Goal: Task Accomplishment & Management: Manage account settings

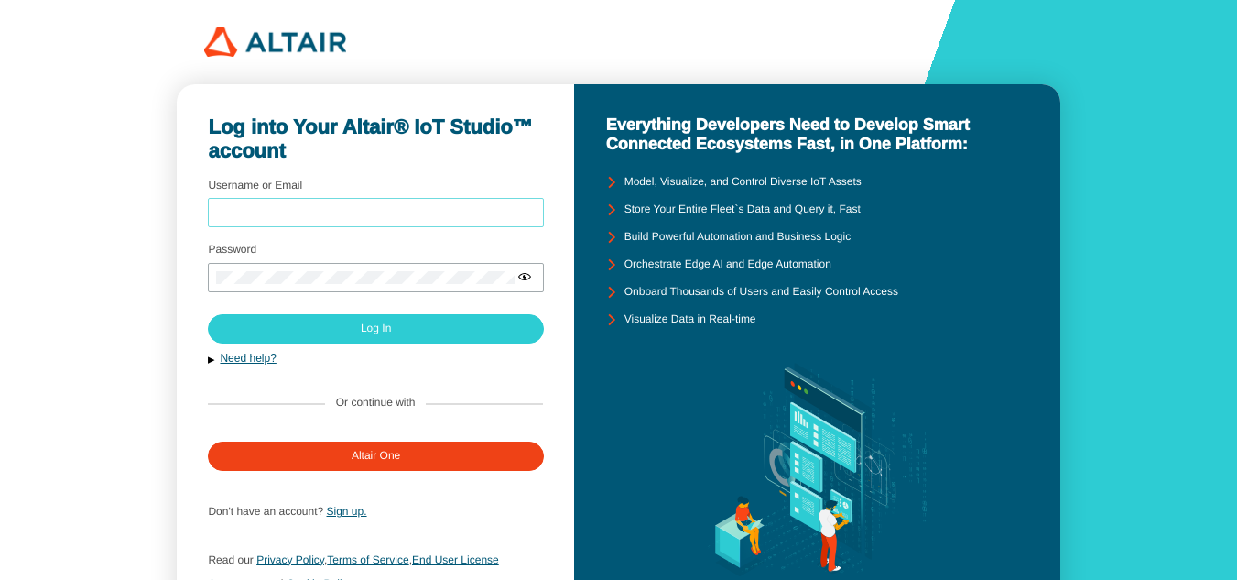
click at [412, 212] on input "Username or Email" at bounding box center [375, 213] width 319 height 13
type input "filzahudi@gmail.com"
click at [524, 277] on iron-icon at bounding box center [524, 276] width 15 height 15
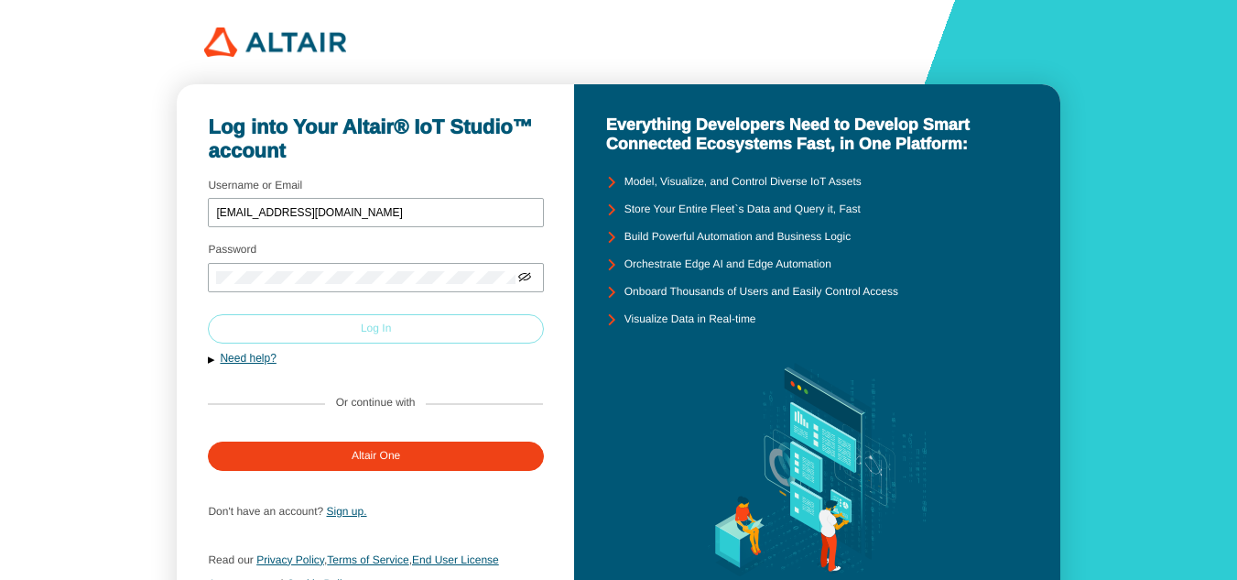
click at [394, 325] on paper-button "Log In" at bounding box center [375, 328] width 335 height 29
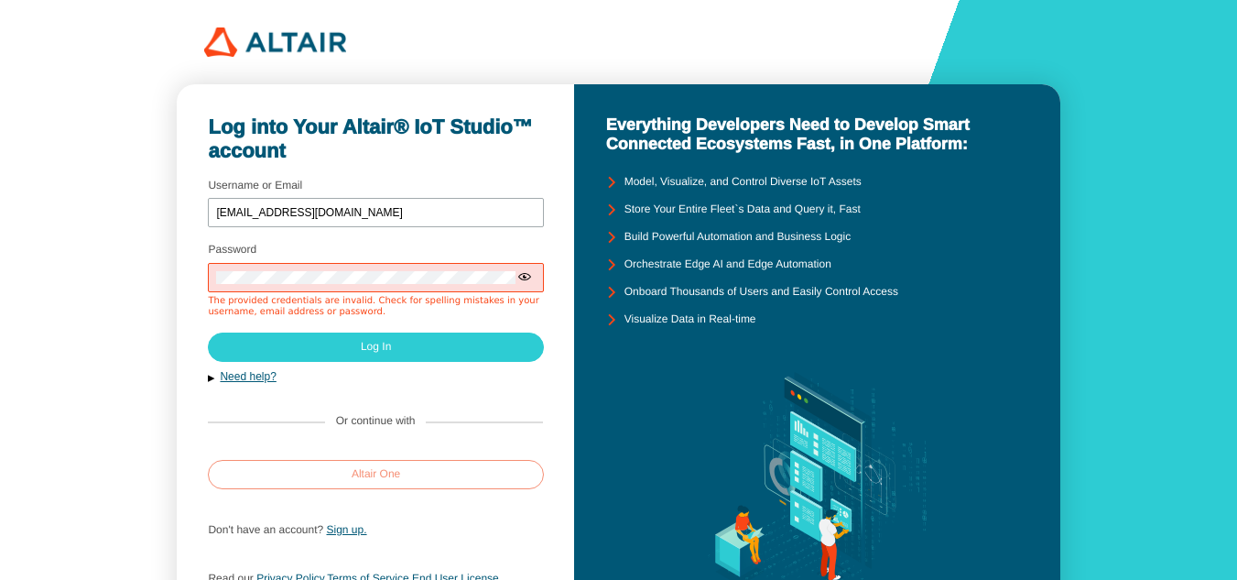
click at [0, 0] on slot "Altair One" at bounding box center [0, 0] width 0 height 0
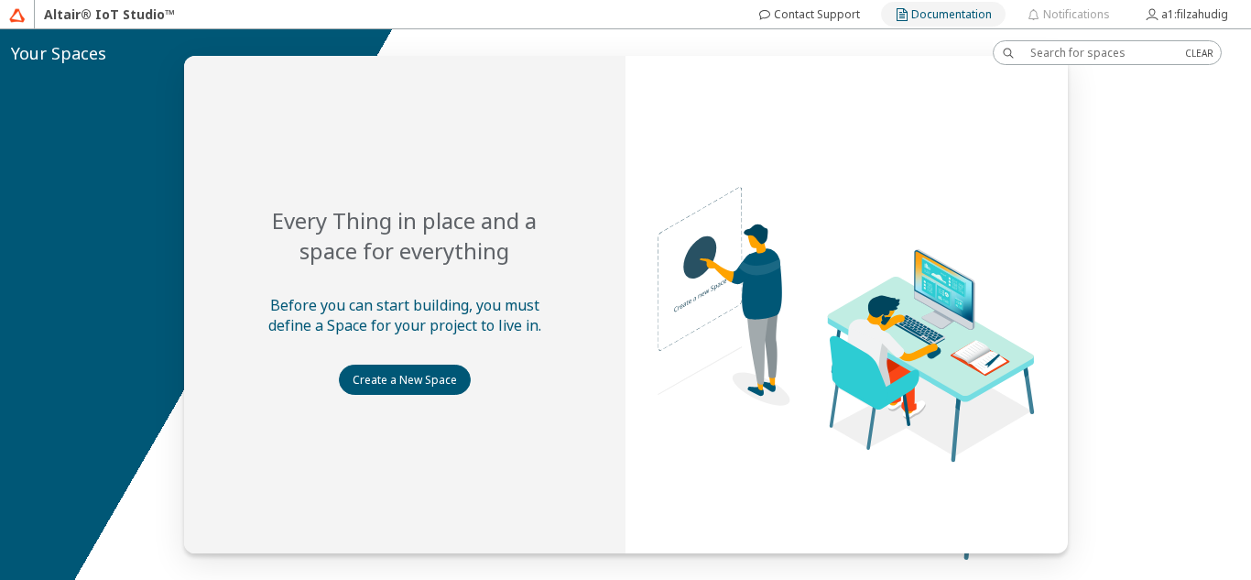
click at [0, 0] on slot "Documentation" at bounding box center [0, 0] width 0 height 0
click at [0, 0] on slot "Create a New Space" at bounding box center [0, 0] width 0 height 0
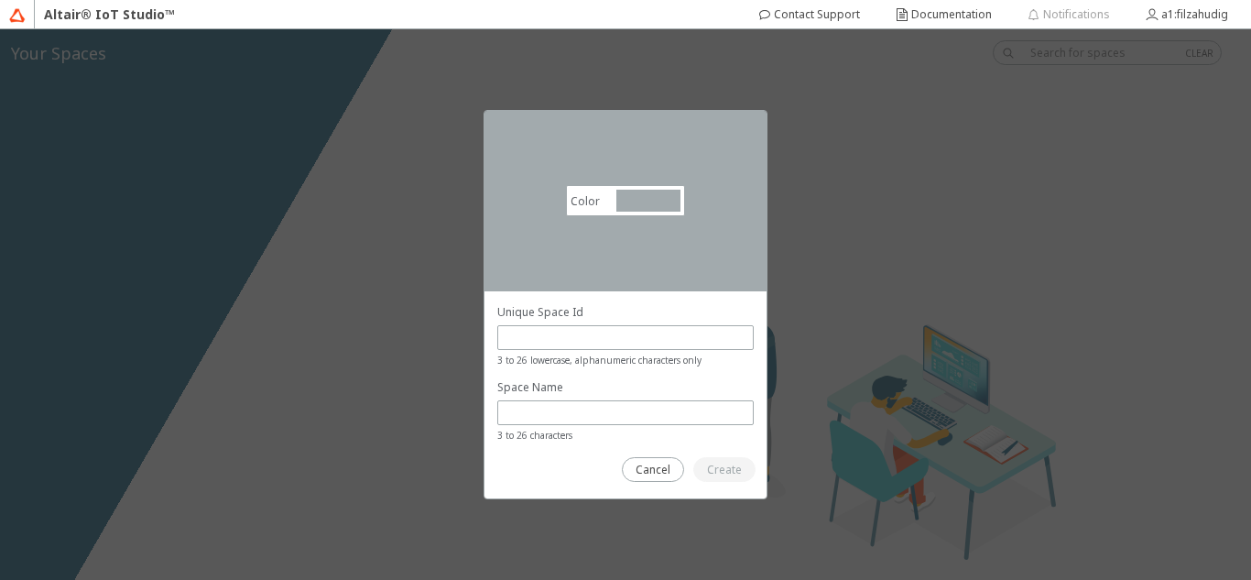
click at [460, 159] on div "Color #a2aaad #A2AAAD Select your Space Id carefully A Space Id is not editable…" at bounding box center [625, 304] width 1251 height 550
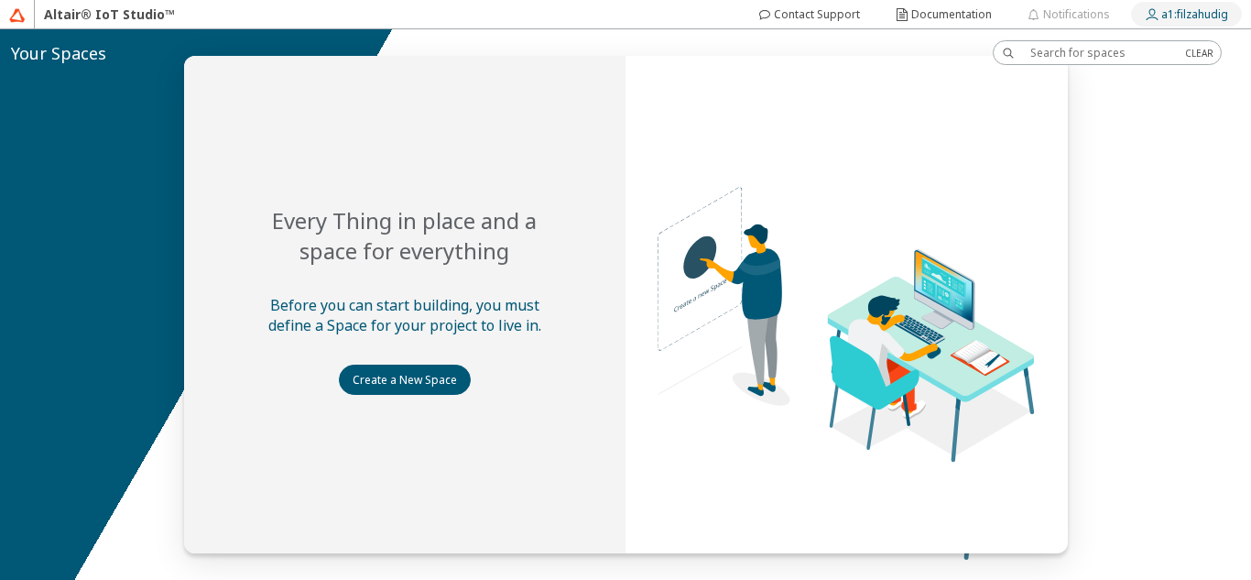
click at [0, 0] on slot "a1:filzahudig" at bounding box center [0, 0] width 0 height 0
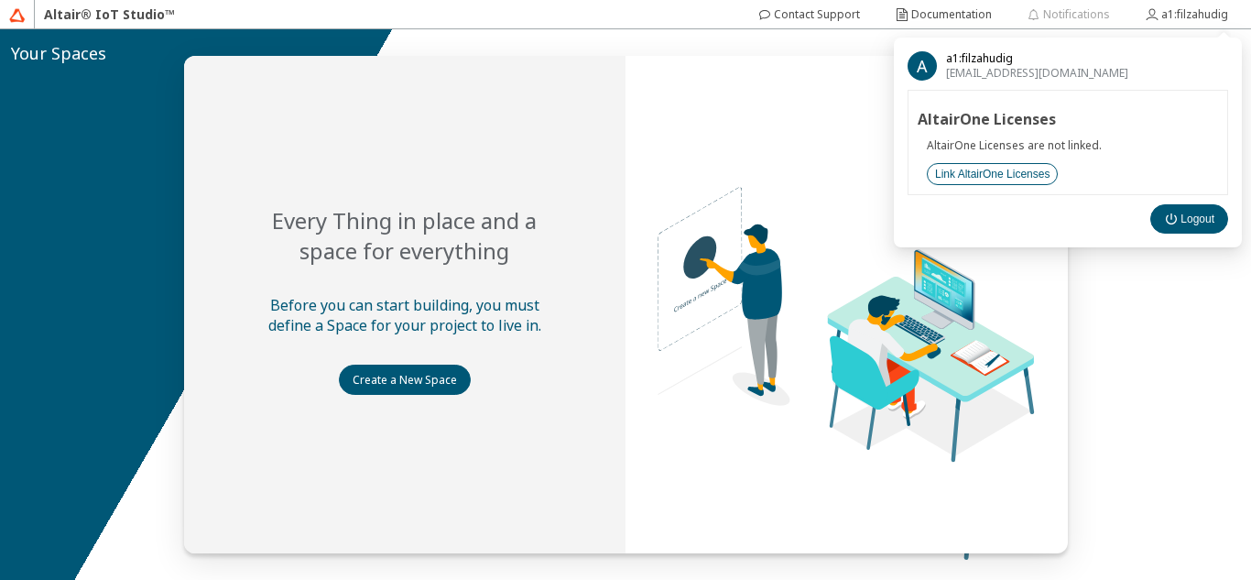
click at [0, 0] on slot "Link AltairOne Licenses" at bounding box center [0, 0] width 0 height 0
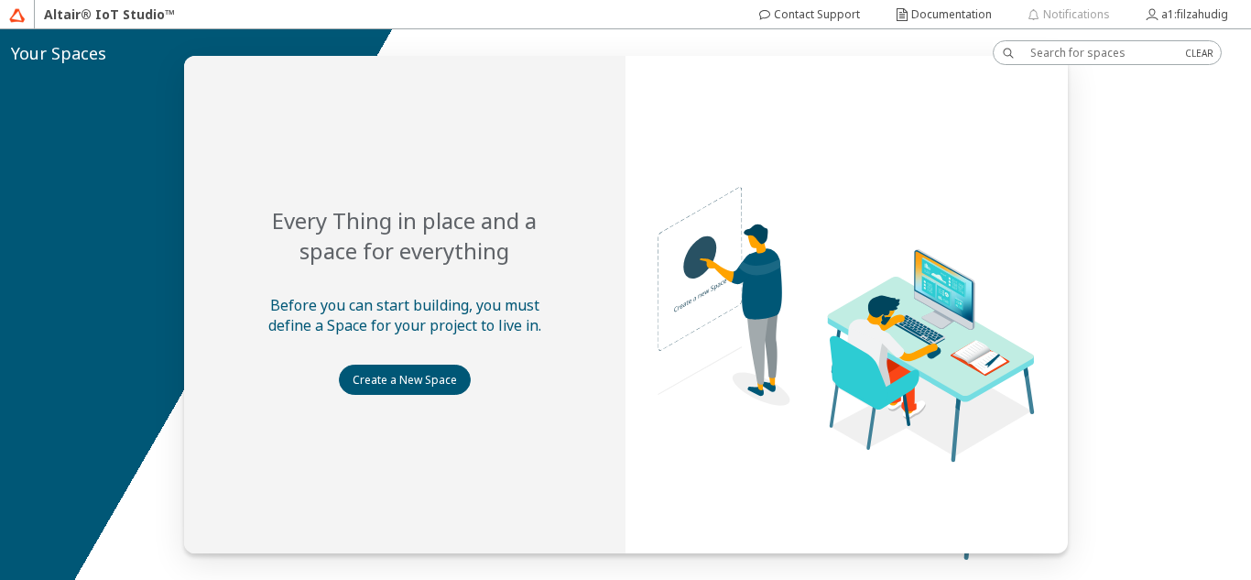
click at [18, 10] on img at bounding box center [17, 15] width 16 height 16
click at [0, 0] on slot "Contact Support" at bounding box center [0, 0] width 0 height 0
click at [0, 0] on slot "Documentation" at bounding box center [0, 0] width 0 height 0
click at [0, 0] on slot "a1:filzahudig" at bounding box center [0, 0] width 0 height 0
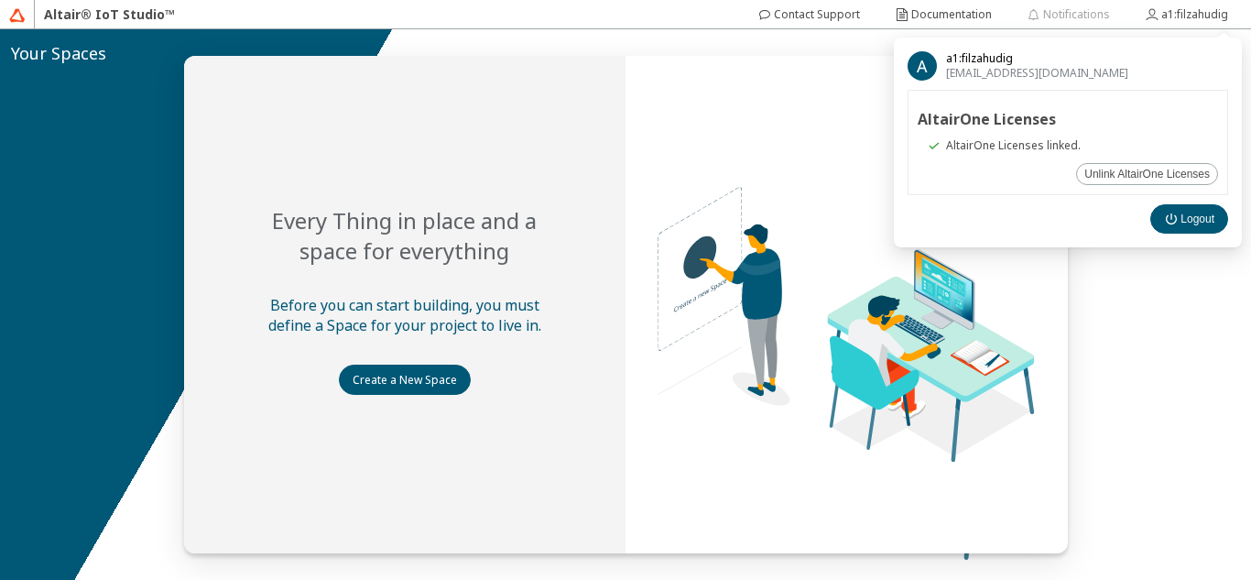
click at [915, 63] on span "A" at bounding box center [922, 65] width 29 height 29
click at [0, 0] on slot "Unlink AltairOne Licenses" at bounding box center [0, 0] width 0 height 0
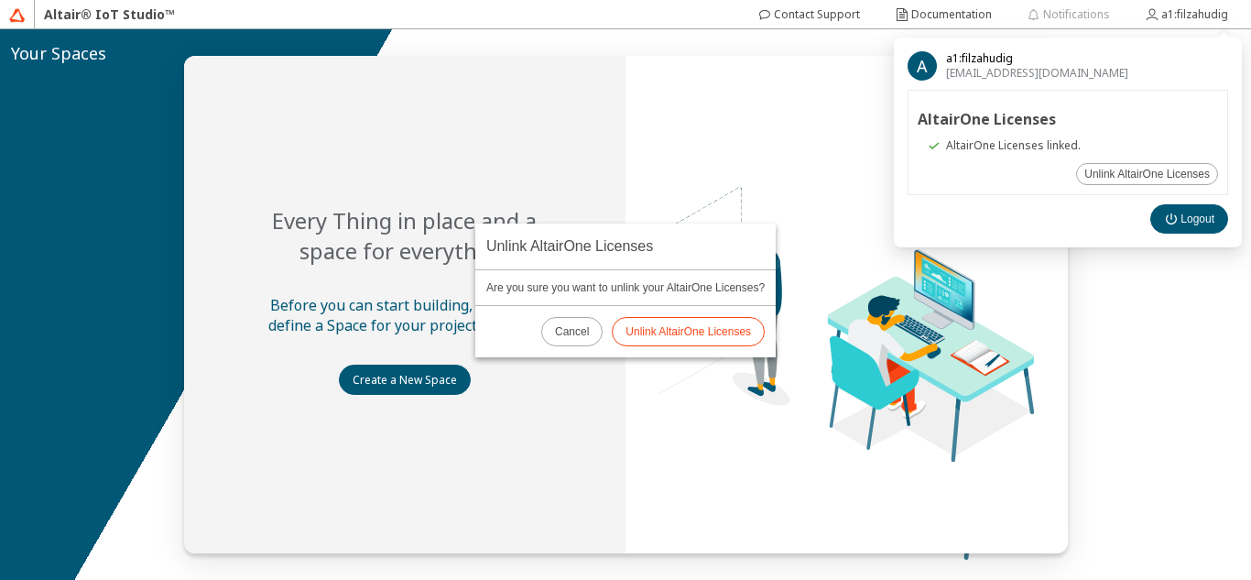
click at [0, 0] on slot "Unlink AltairOne Licenses" at bounding box center [0, 0] width 0 height 0
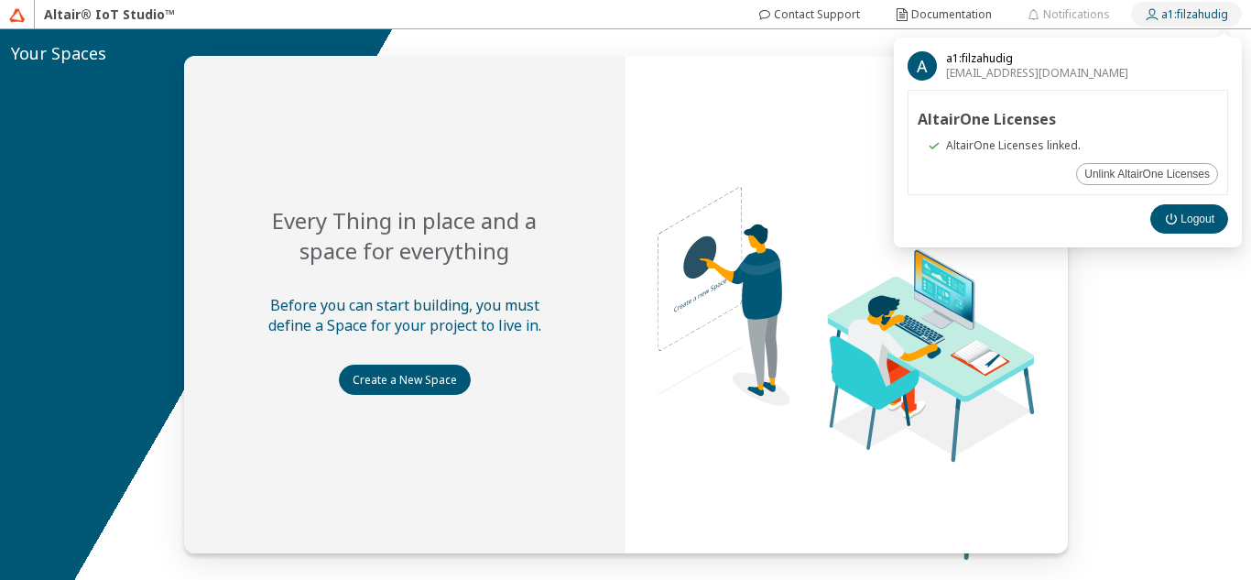
click at [1202, 4] on div "a1:filzahudig" at bounding box center [1194, 14] width 67 height 29
click at [963, 72] on span "[EMAIL_ADDRESS][DOMAIN_NAME]" at bounding box center [1037, 73] width 182 height 15
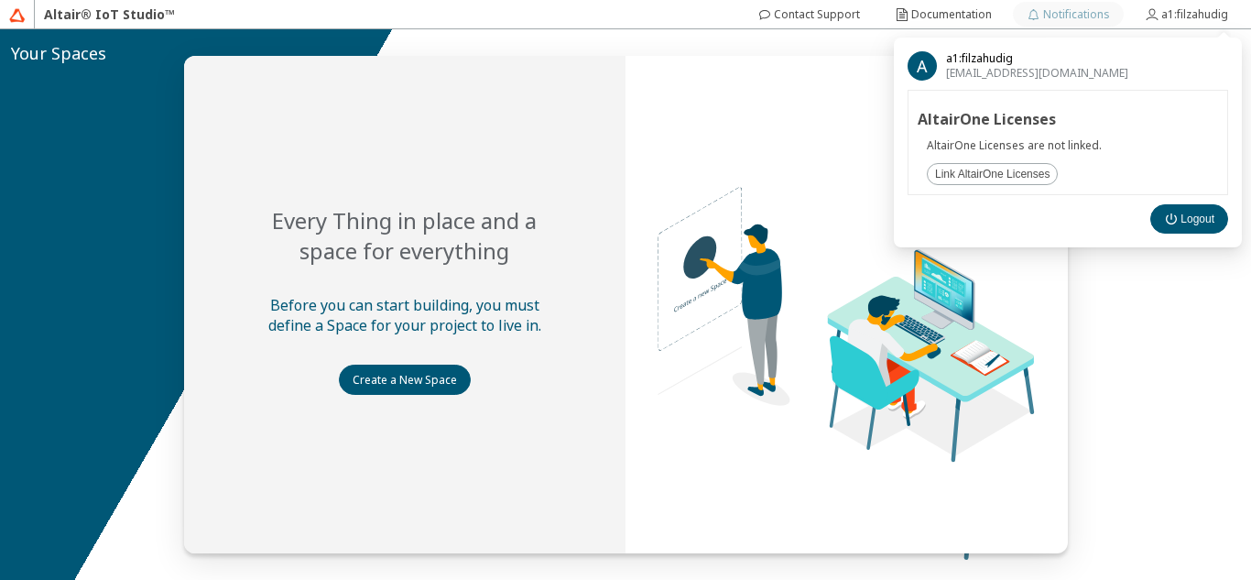
click at [0, 0] on slot "Notifications" at bounding box center [0, 0] width 0 height 0
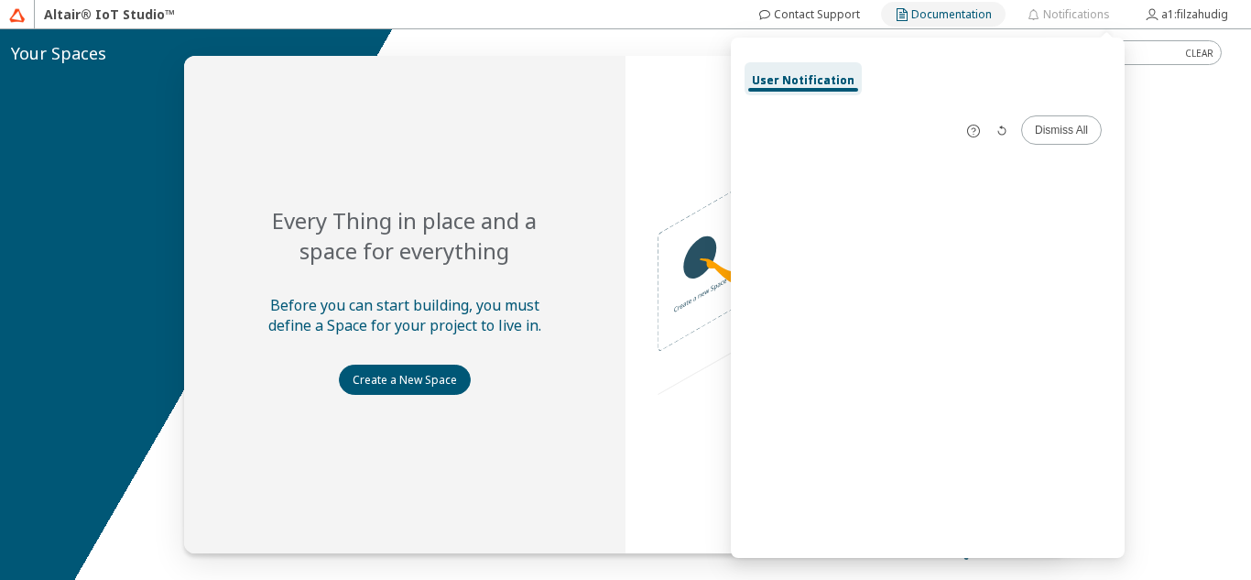
click at [949, 25] on div "Documentation" at bounding box center [951, 14] width 81 height 29
